Goal: Task Accomplishment & Management: Use online tool/utility

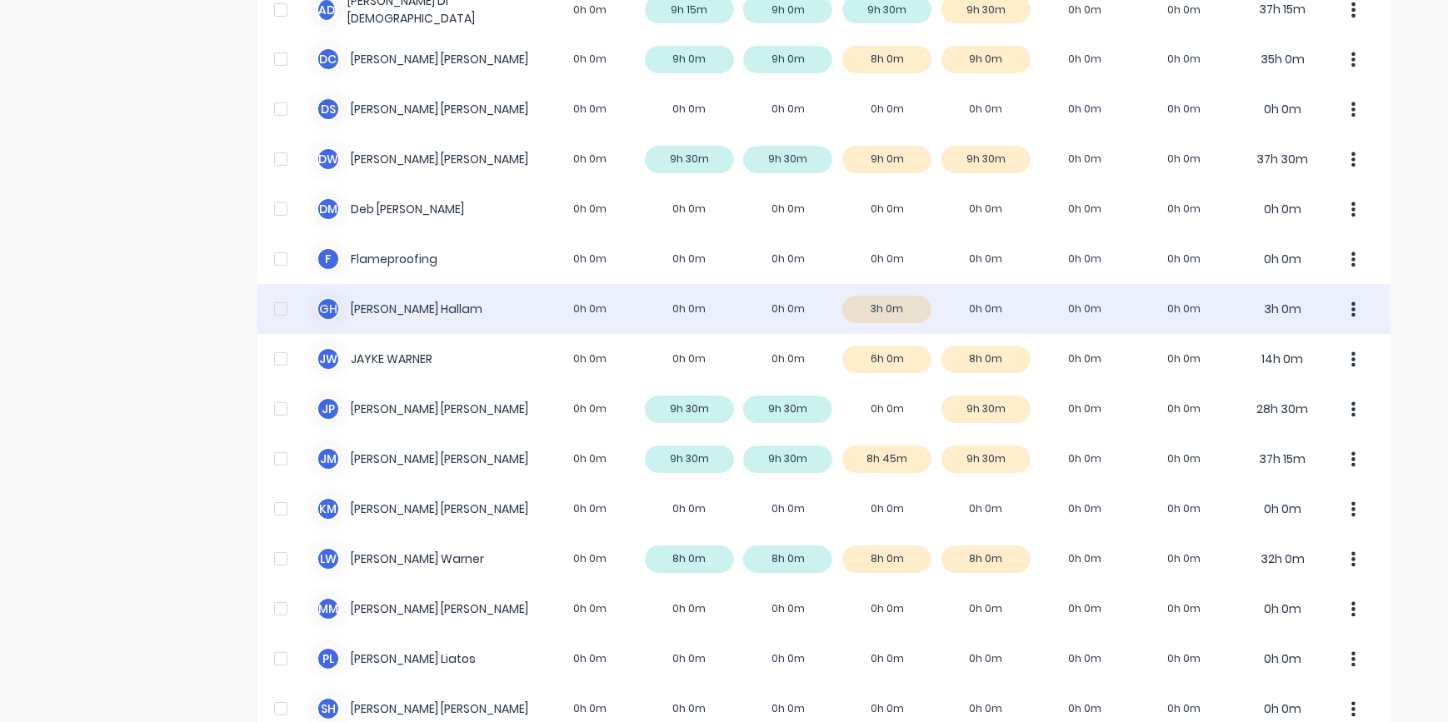
scroll to position [223, 0]
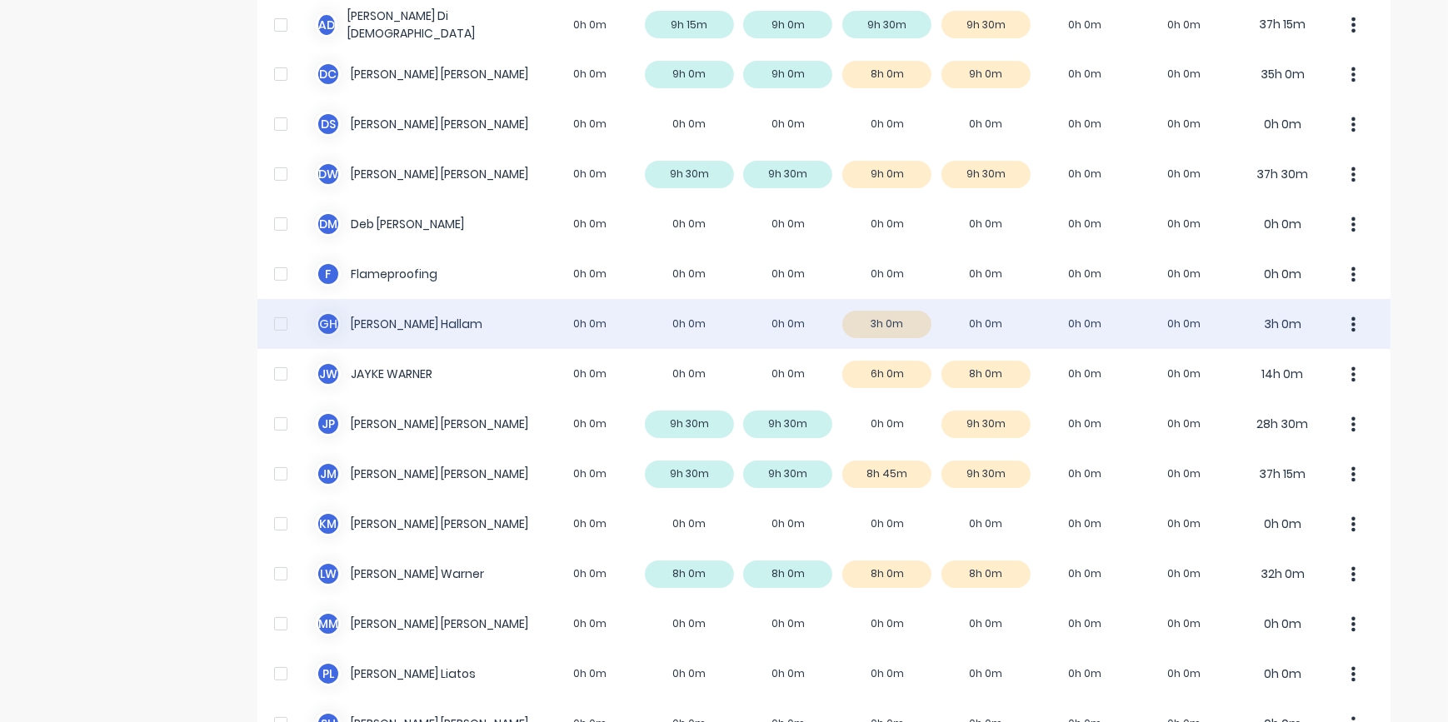
click at [969, 333] on div "G H [PERSON_NAME] 0h 0m 0h 0m 0h 0m 3h 0m 0h 0m 0h 0m 0h 0m 3h 0m" at bounding box center [823, 324] width 1133 height 50
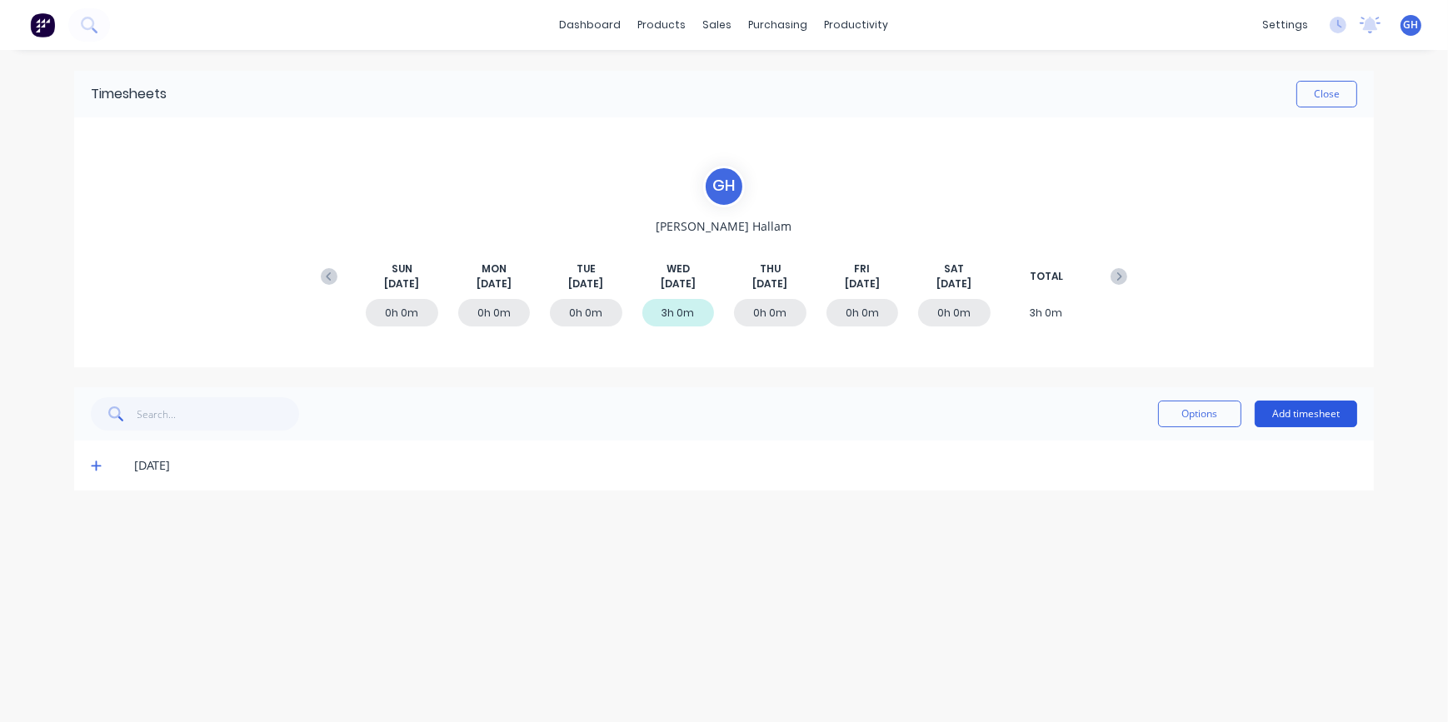
click at [1286, 416] on button "Add timesheet" at bounding box center [1306, 414] width 102 height 27
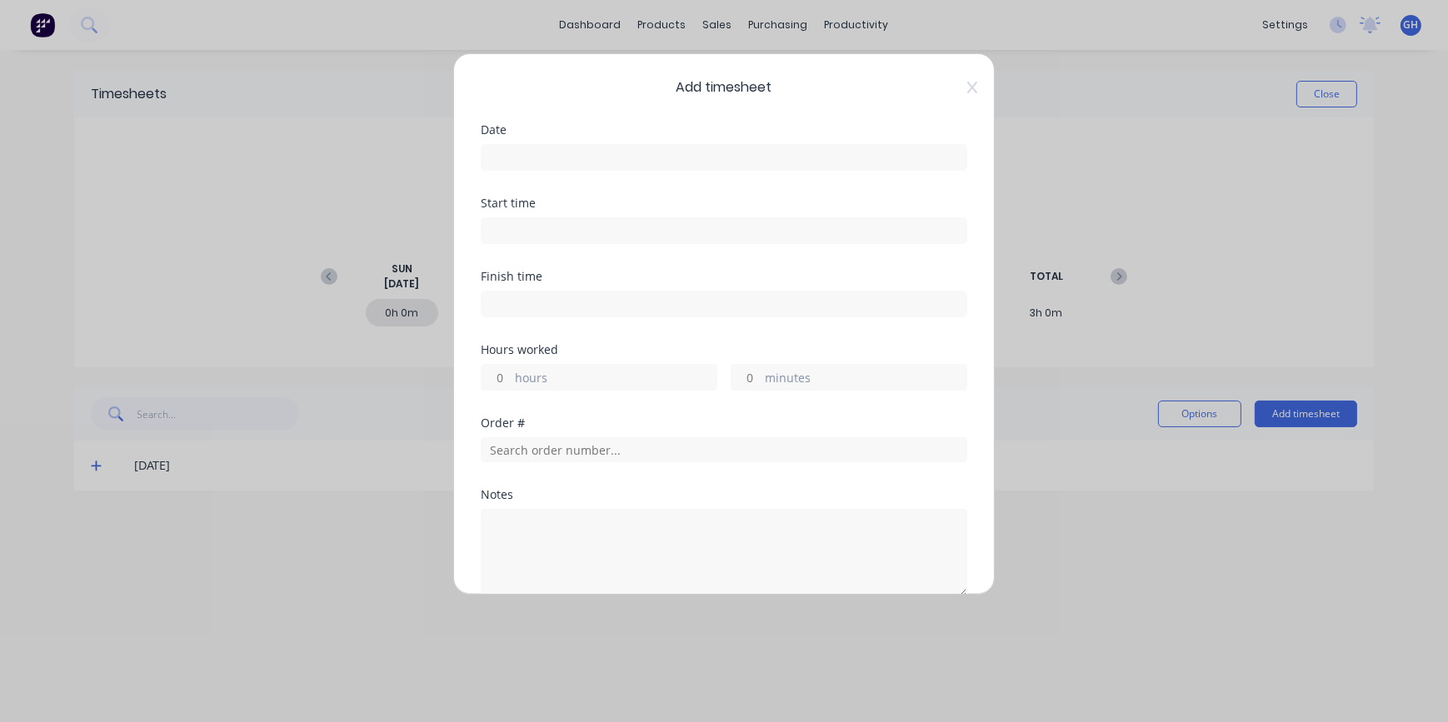
click at [547, 161] on input at bounding box center [724, 157] width 485 height 25
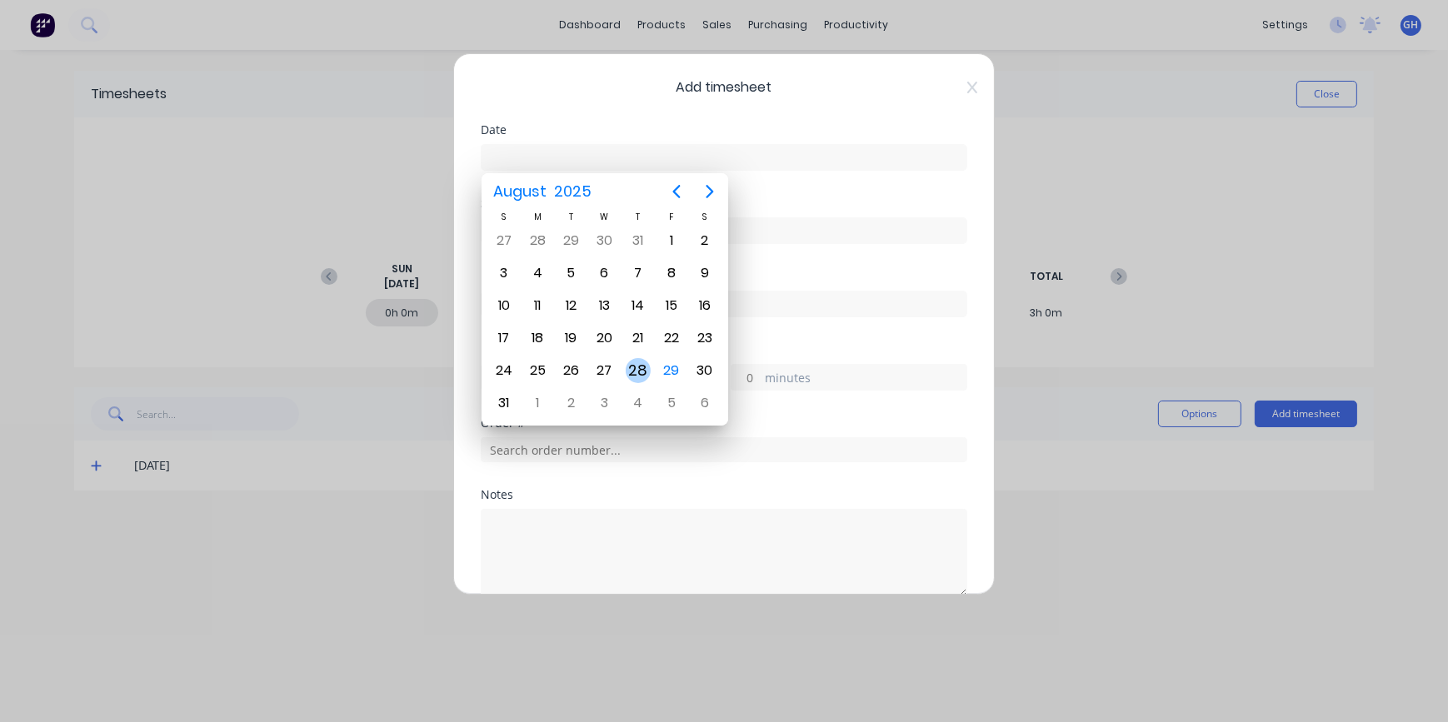
click at [633, 367] on div "28" at bounding box center [638, 370] width 25 height 25
type input "[DATE]"
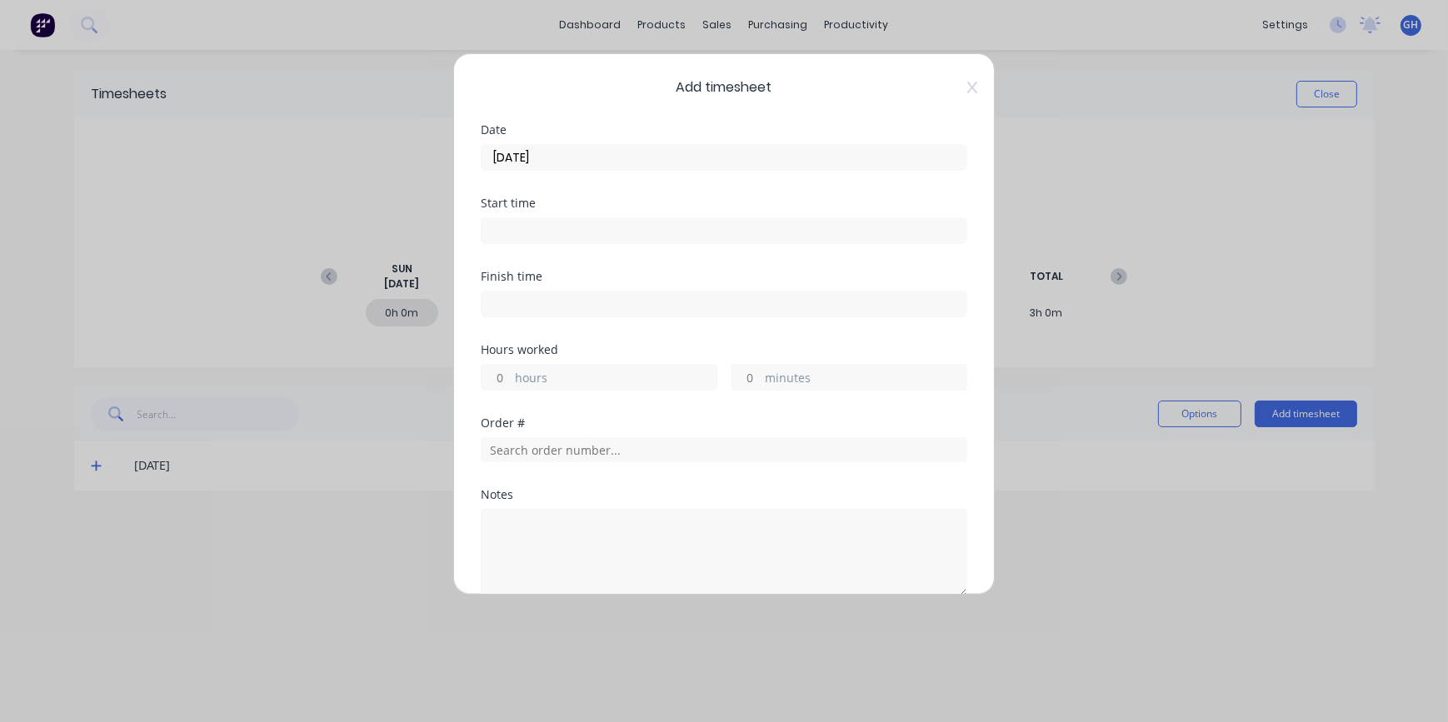
click at [502, 377] on input "hours" at bounding box center [496, 377] width 29 height 25
type input "1"
click at [511, 450] on input "text" at bounding box center [724, 449] width 487 height 25
click at [521, 532] on textarea at bounding box center [724, 553] width 487 height 88
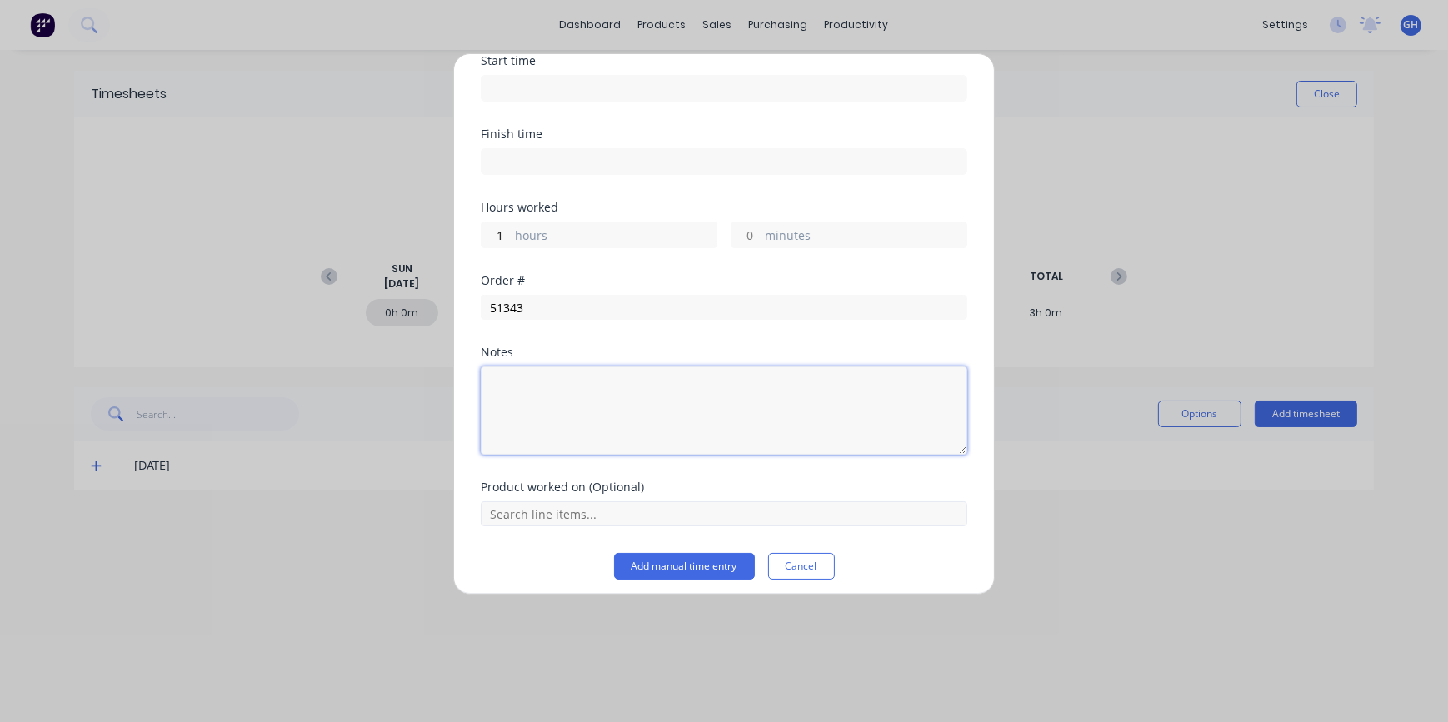
scroll to position [150, 0]
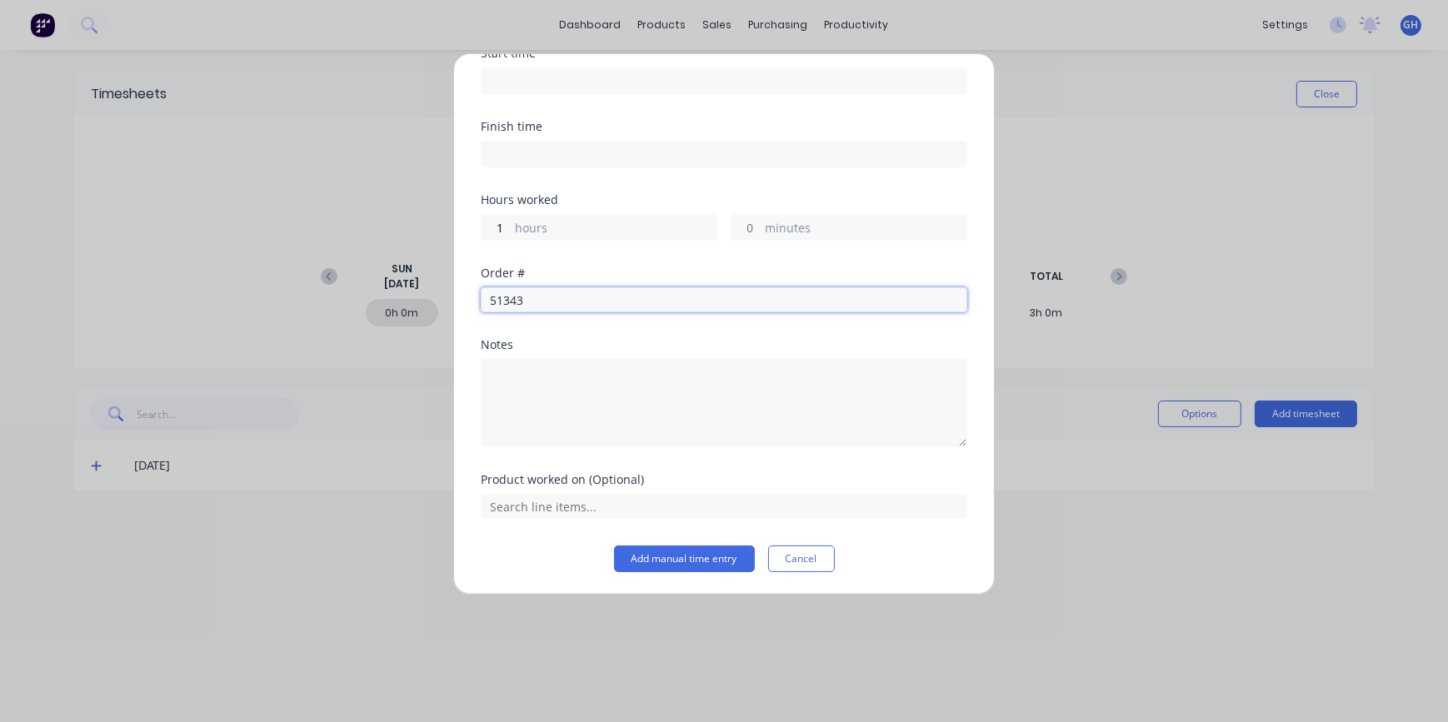
click at [533, 292] on input "51343" at bounding box center [724, 299] width 487 height 25
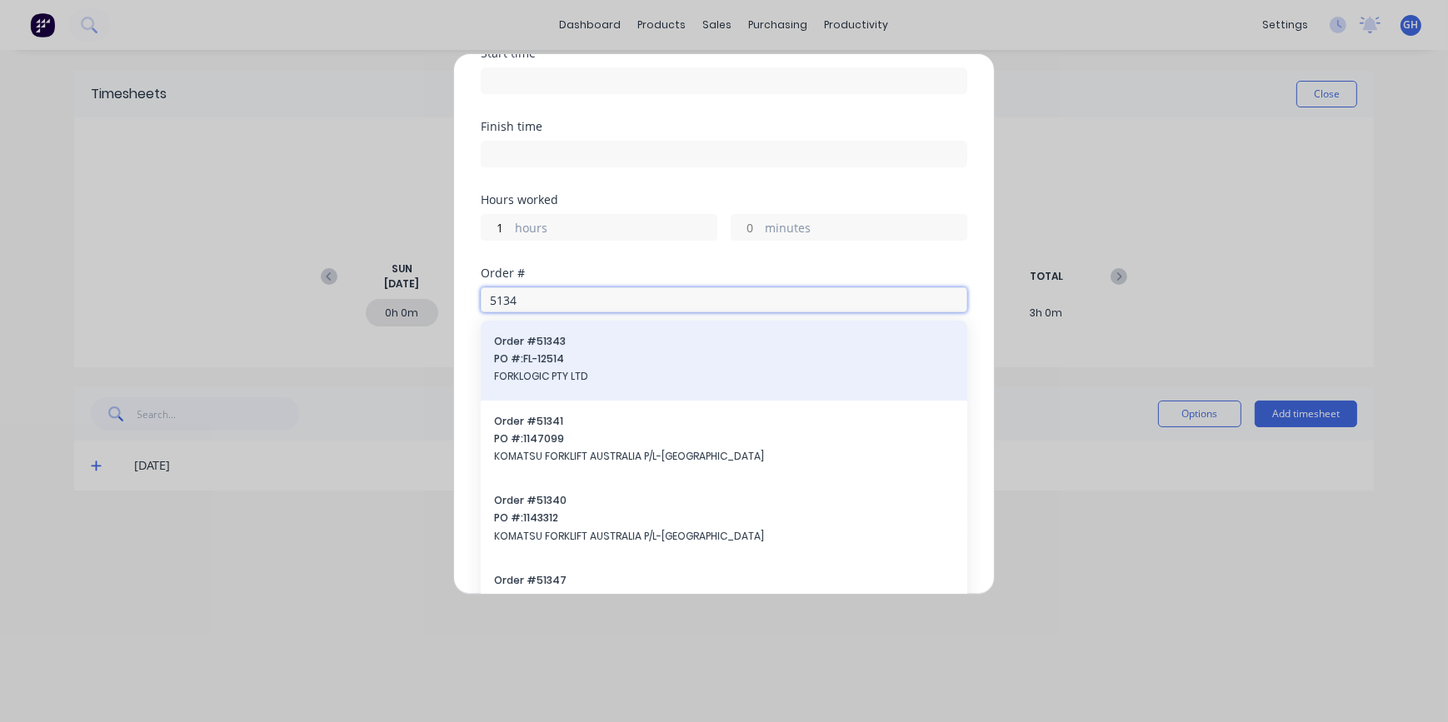
type input "5134"
click at [566, 355] on span "PO #: FL-12514" at bounding box center [724, 359] width 460 height 15
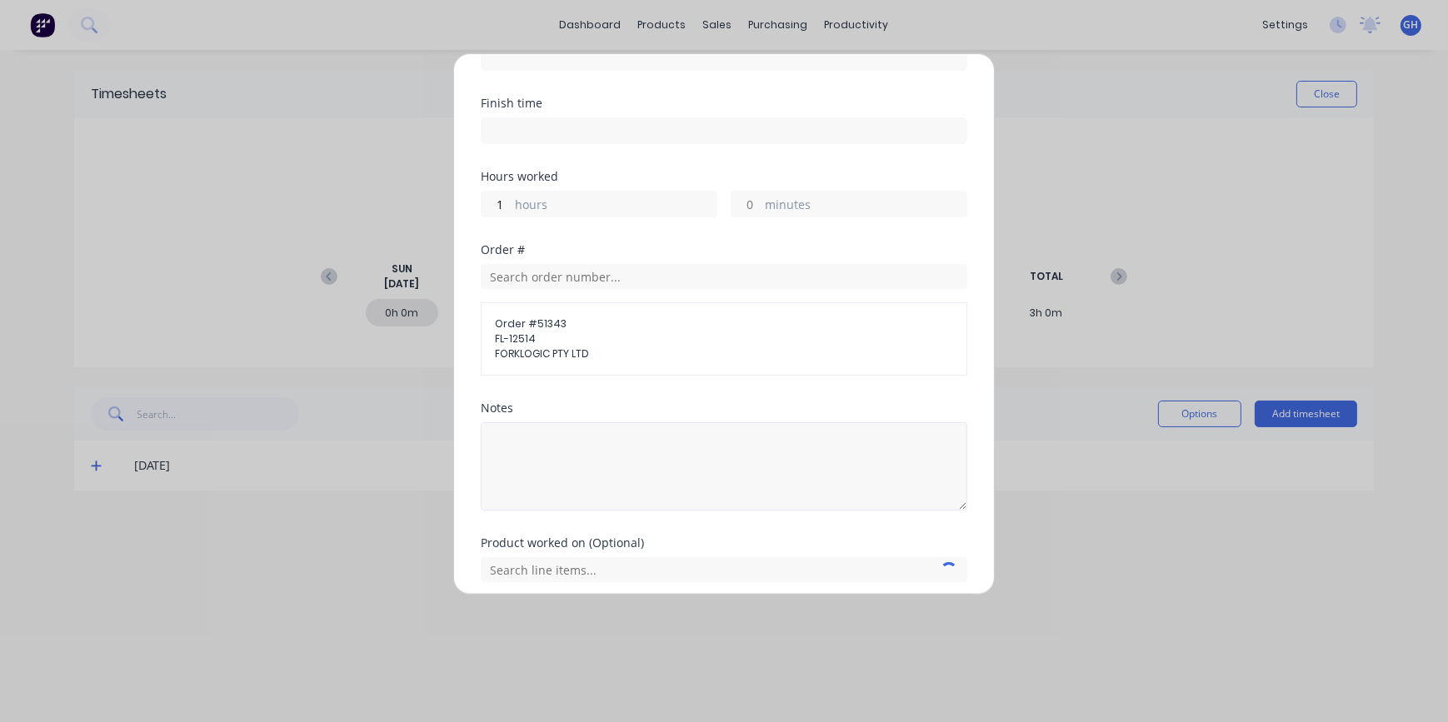
scroll to position [236, 0]
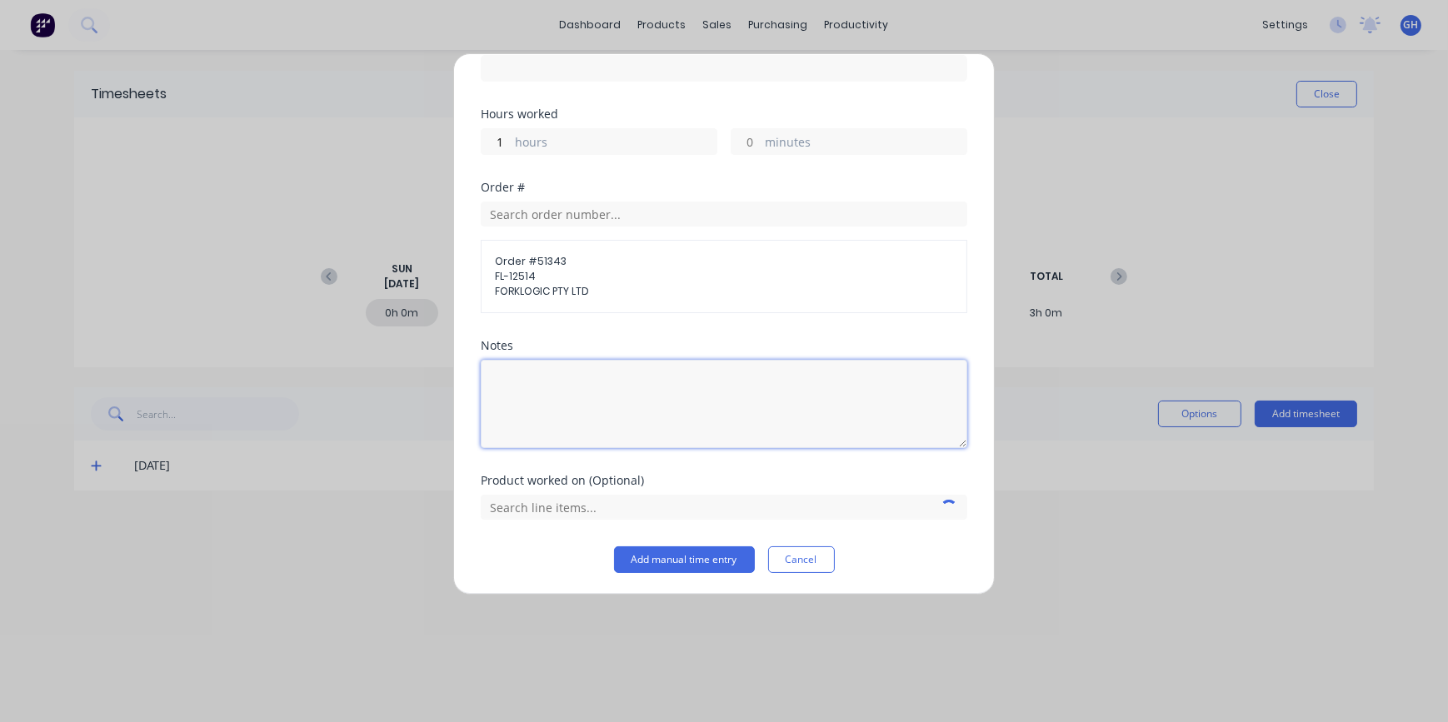
click at [583, 386] on textarea at bounding box center [724, 404] width 487 height 88
type textarea "JOYSTICK"
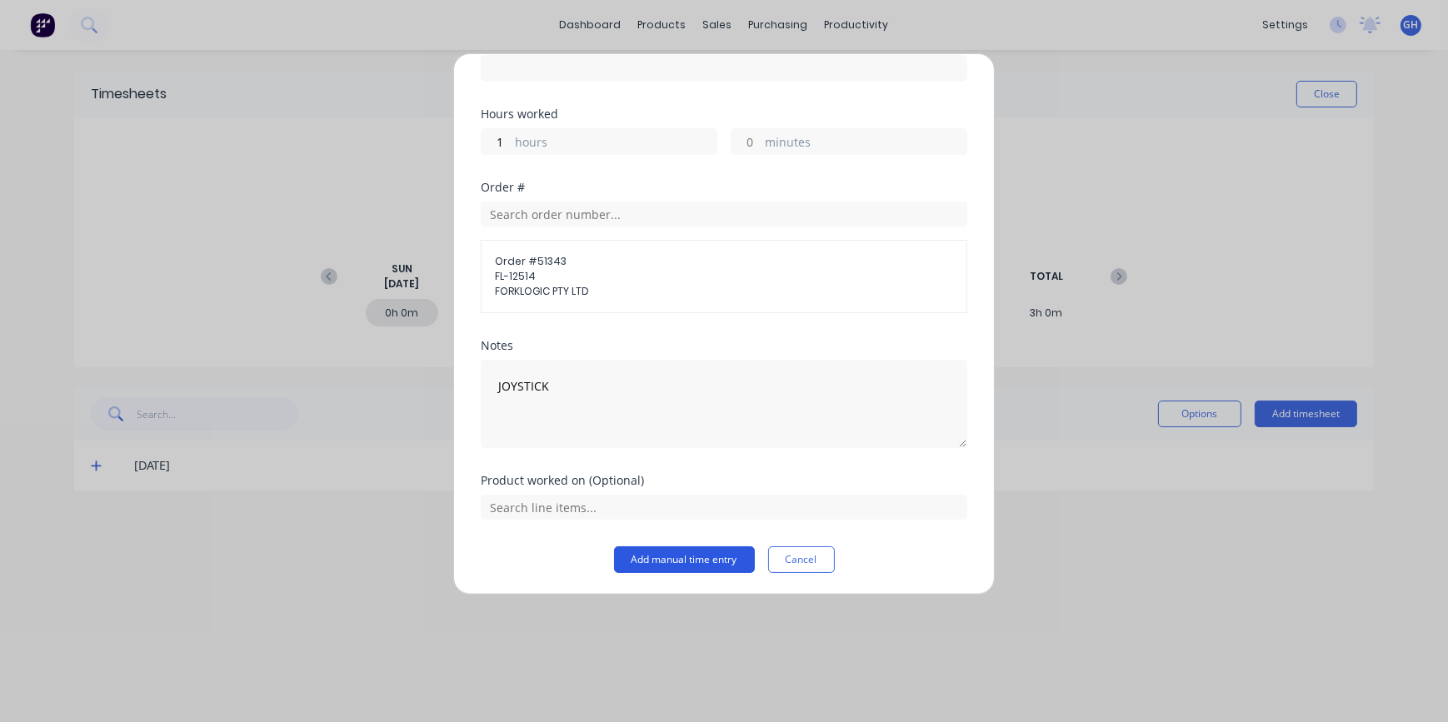
click at [663, 571] on button "Add manual time entry" at bounding box center [684, 560] width 141 height 27
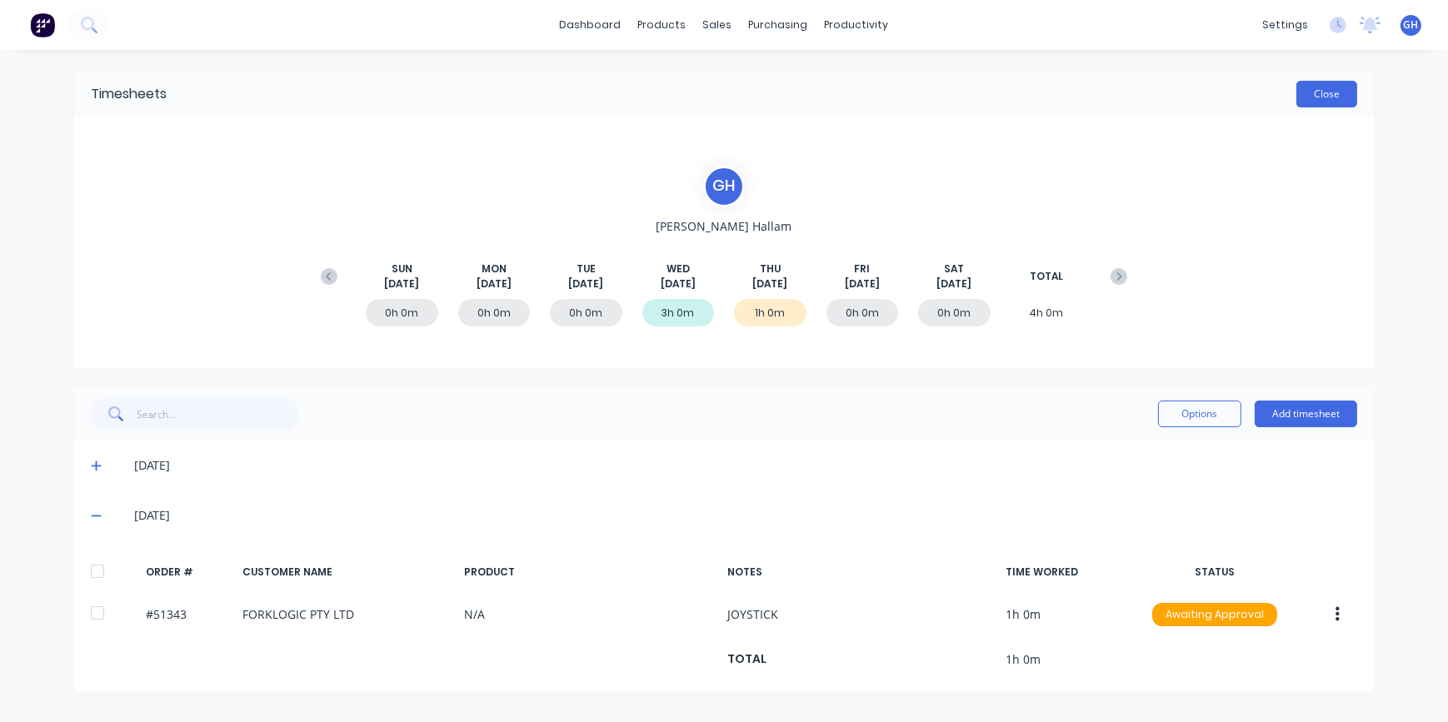
click at [1329, 99] on button "Close" at bounding box center [1326, 94] width 61 height 27
